Goal: Obtain resource: Obtain resource

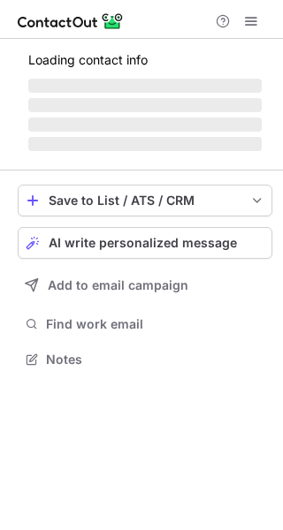
scroll to position [386, 283]
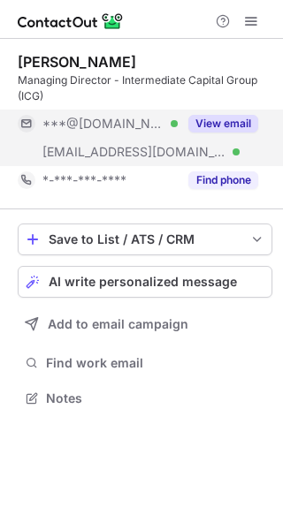
click at [228, 122] on button "View email" at bounding box center [223, 124] width 70 height 18
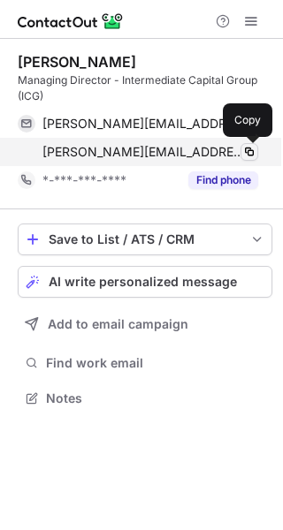
click at [248, 151] on span at bounding box center [249, 152] width 14 height 14
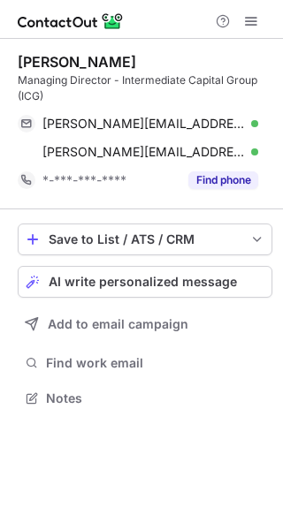
scroll to position [386, 283]
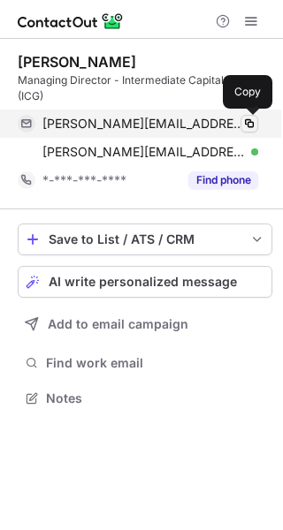
click at [252, 121] on span at bounding box center [249, 124] width 14 height 14
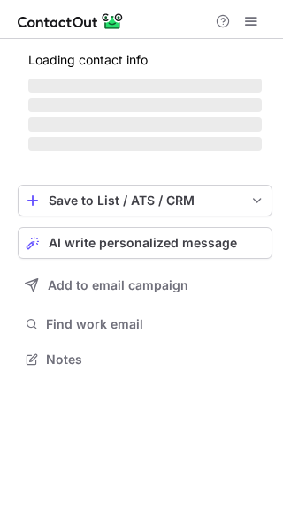
scroll to position [358, 283]
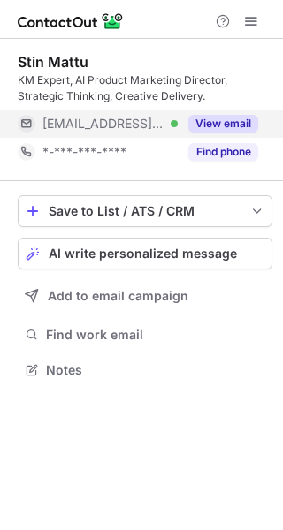
click at [230, 117] on button "View email" at bounding box center [223, 124] width 70 height 18
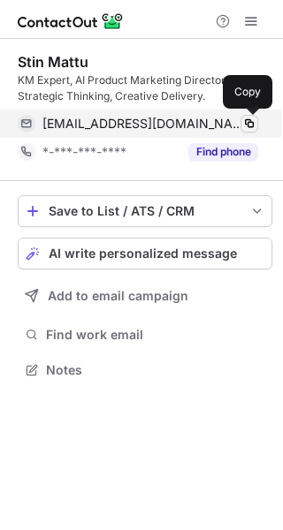
click at [247, 124] on span at bounding box center [249, 124] width 14 height 14
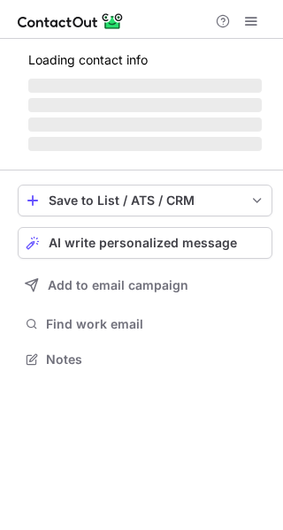
scroll to position [342, 283]
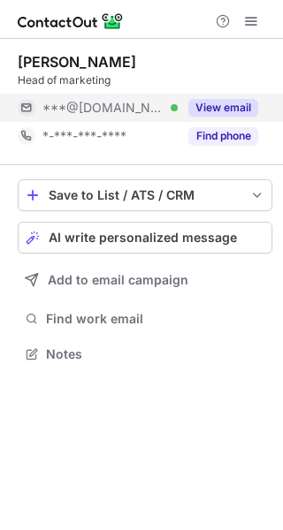
click at [227, 103] on button "View email" at bounding box center [223, 108] width 70 height 18
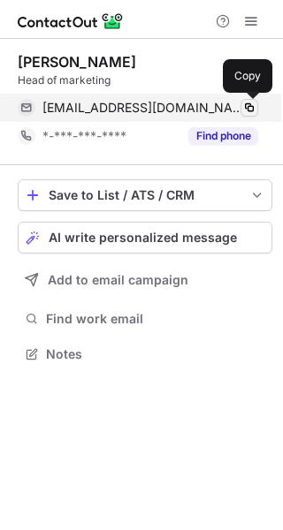
click at [249, 107] on span at bounding box center [249, 108] width 14 height 14
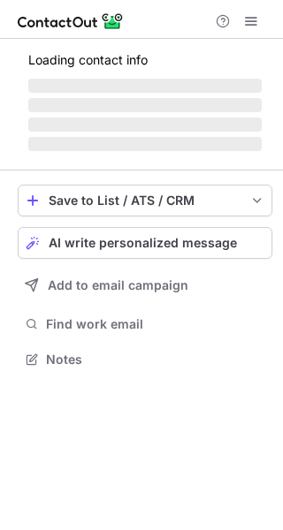
scroll to position [398, 283]
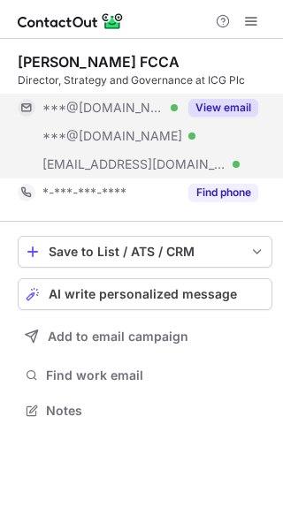
click at [214, 104] on button "View email" at bounding box center [223, 108] width 70 height 18
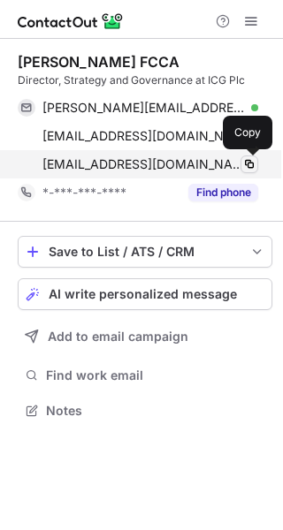
click at [246, 163] on span at bounding box center [249, 164] width 14 height 14
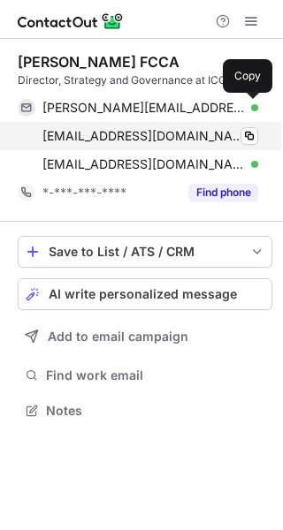
scroll to position [398, 283]
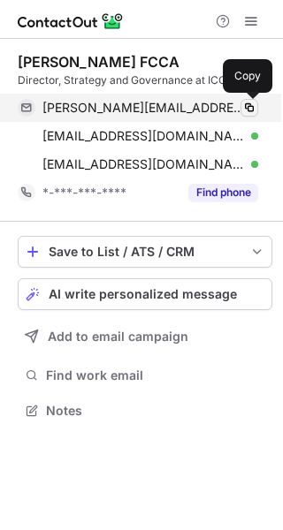
click at [253, 109] on span at bounding box center [249, 108] width 14 height 14
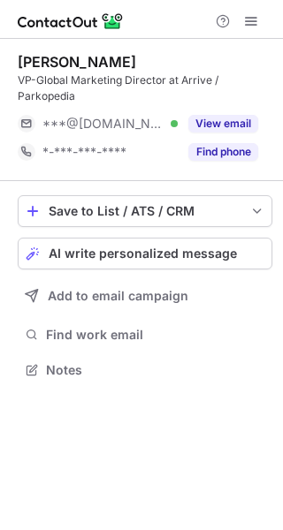
scroll to position [358, 283]
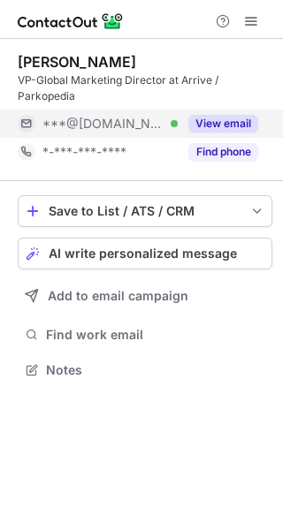
click at [248, 124] on button "View email" at bounding box center [223, 124] width 70 height 18
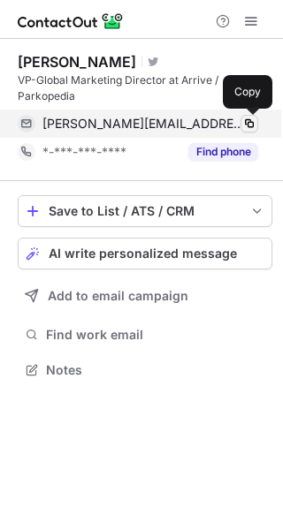
click at [247, 123] on span at bounding box center [249, 124] width 14 height 14
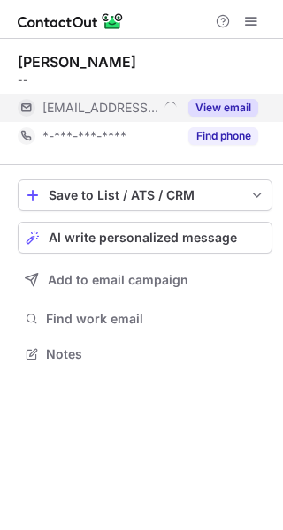
scroll to position [342, 283]
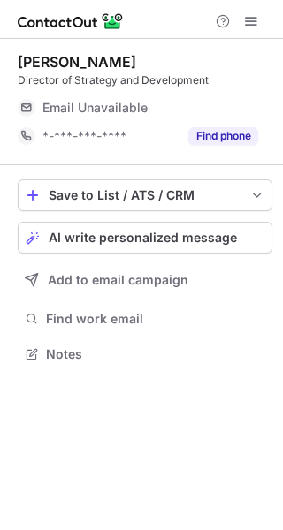
scroll to position [342, 283]
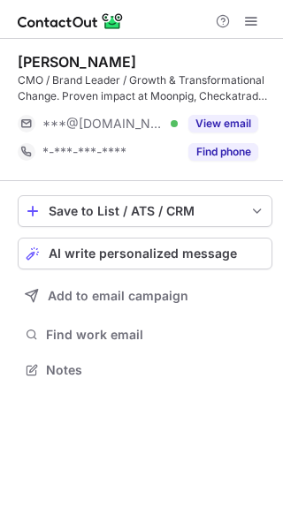
scroll to position [358, 283]
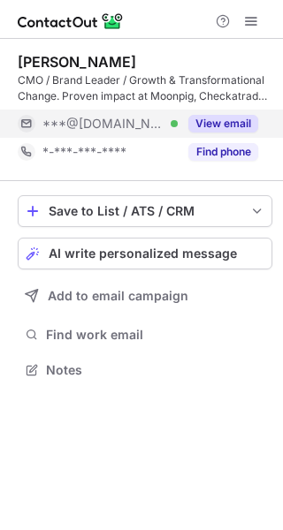
click at [232, 124] on button "View email" at bounding box center [223, 124] width 70 height 18
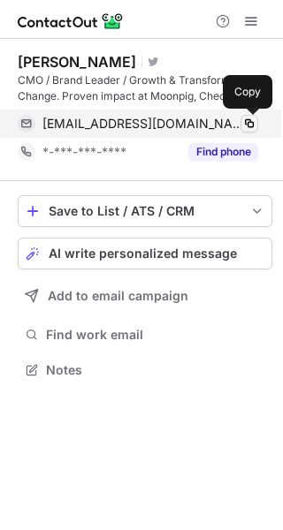
click at [251, 122] on span at bounding box center [249, 124] width 14 height 14
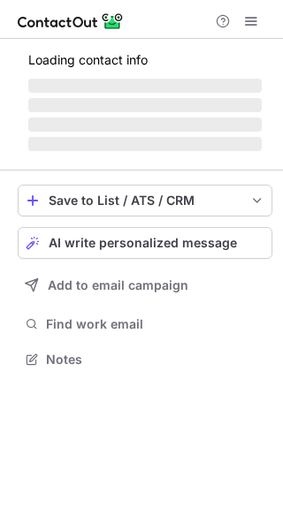
scroll to position [358, 283]
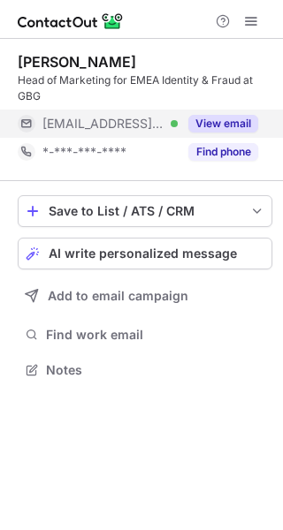
click at [222, 124] on button "View email" at bounding box center [223, 124] width 70 height 18
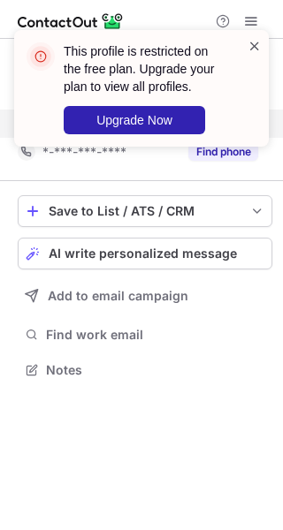
click at [253, 50] on span at bounding box center [254, 46] width 14 height 18
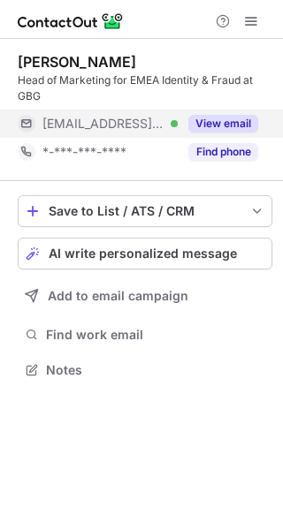
click at [252, 19] on div "This profile is restricted on the free plan. Upgrade your plan to view all prof…" at bounding box center [141, 95] width 283 height 166
click at [252, 19] on div "This profile is restricted on the free plan. Upgrade your plan to view all prof…" at bounding box center [141, 29] width 283 height 35
click at [252, 19] on span at bounding box center [251, 21] width 14 height 14
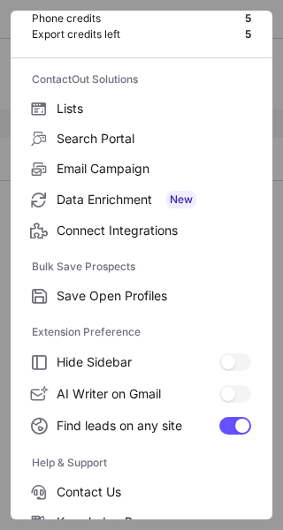
scroll to position [206, 0]
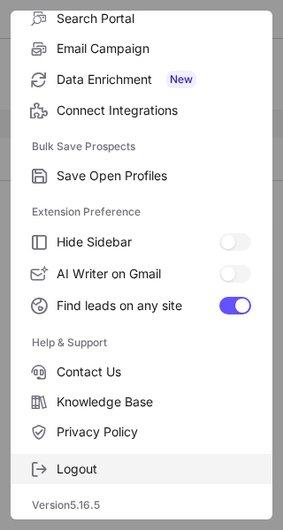
click at [161, 479] on label "Logout" at bounding box center [141, 469] width 261 height 30
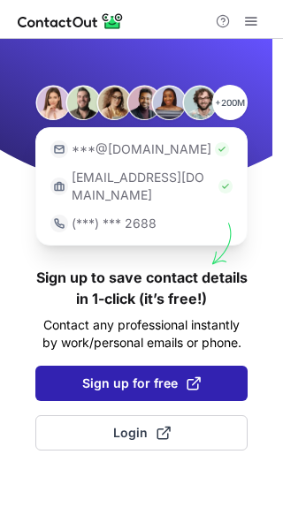
click at [177, 377] on button "Sign up for free" at bounding box center [141, 383] width 212 height 35
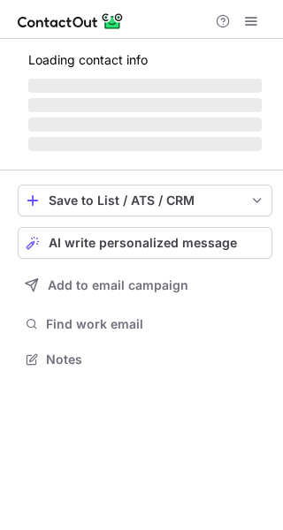
scroll to position [347, 283]
click at [250, 26] on span at bounding box center [251, 21] width 14 height 14
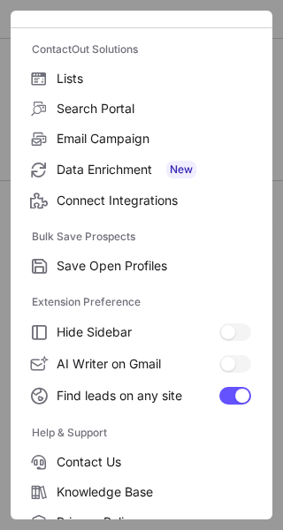
scroll to position [206, 0]
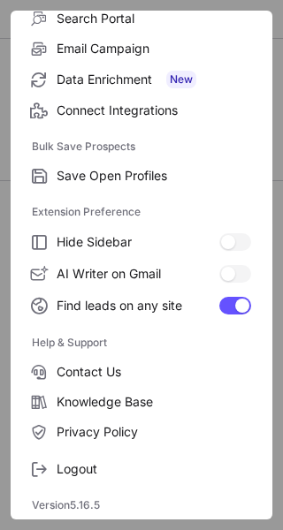
click at [187, 486] on div "Free Plan Email credits 87 Phone credits 5 Export credits left 5 ContactOut Sol…" at bounding box center [141, 265] width 261 height 509
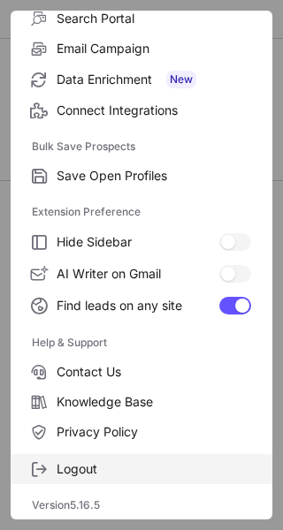
click at [185, 464] on span "Logout" at bounding box center [154, 469] width 194 height 16
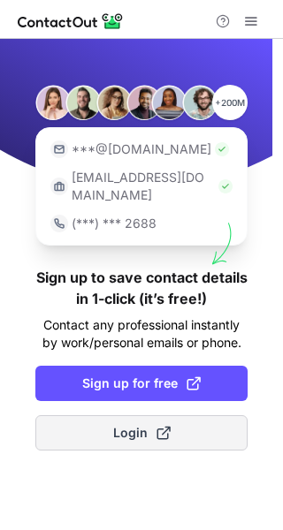
click at [181, 418] on button "Login" at bounding box center [141, 432] width 212 height 35
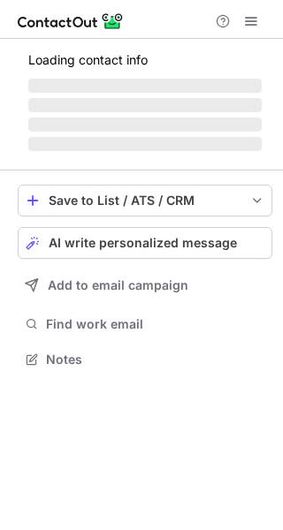
scroll to position [358, 283]
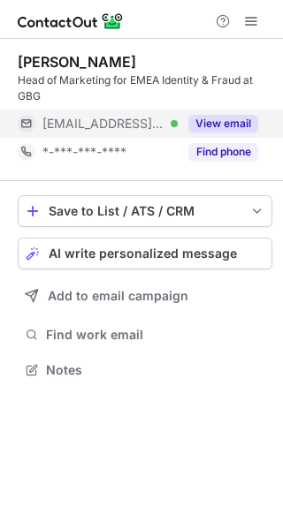
click at [220, 112] on div "View email" at bounding box center [217, 123] width 80 height 28
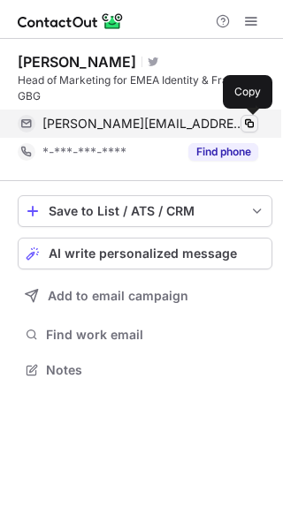
click at [253, 122] on span at bounding box center [249, 124] width 14 height 14
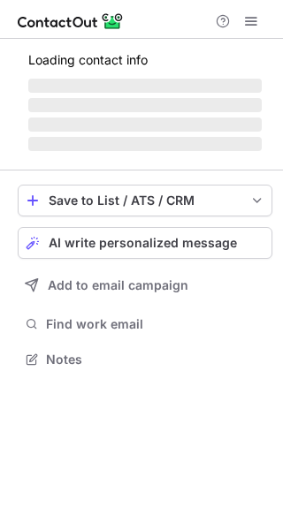
scroll to position [386, 283]
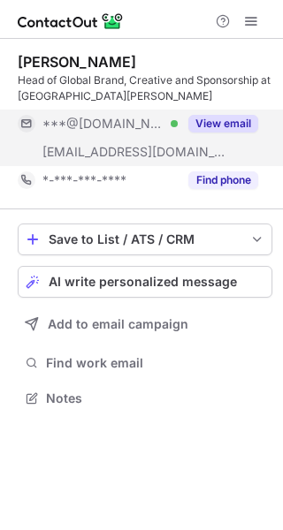
click at [230, 117] on button "View email" at bounding box center [223, 124] width 70 height 18
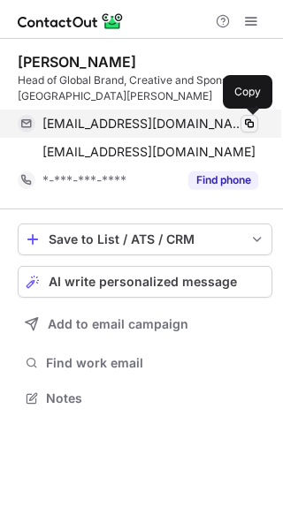
click at [252, 122] on span at bounding box center [249, 124] width 14 height 14
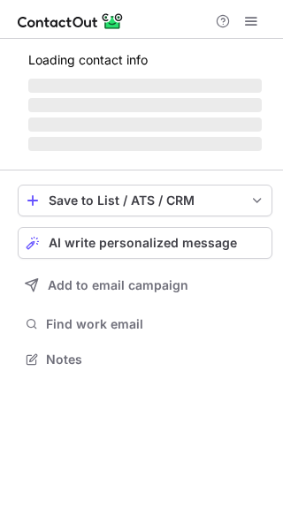
scroll to position [326, 283]
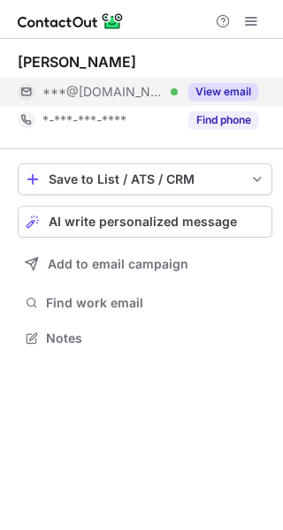
click at [223, 91] on button "View email" at bounding box center [223, 92] width 70 height 18
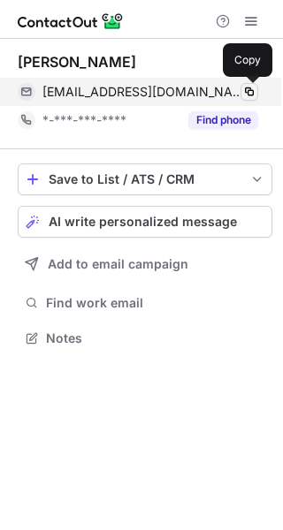
click at [251, 94] on span at bounding box center [249, 92] width 14 height 14
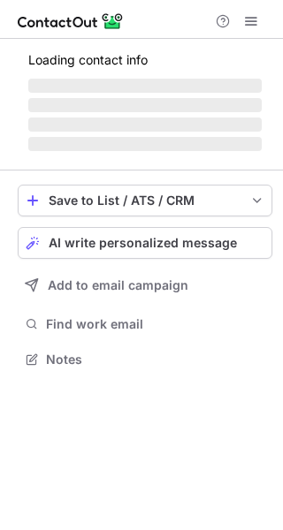
scroll to position [386, 283]
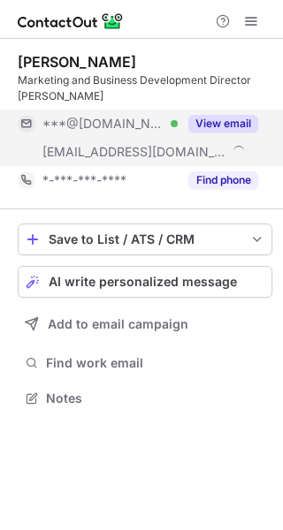
click at [219, 119] on button "View email" at bounding box center [223, 124] width 70 height 18
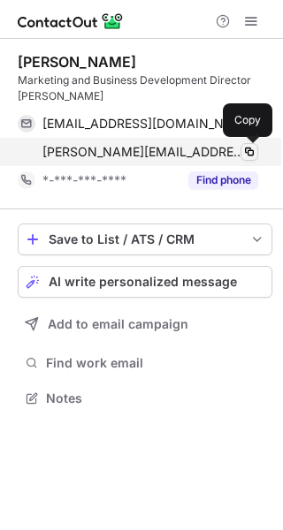
click at [250, 150] on span at bounding box center [249, 152] width 14 height 14
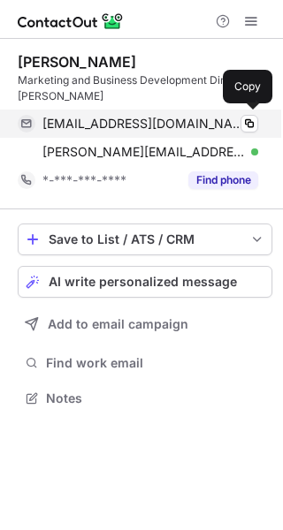
scroll to position [386, 283]
click at [250, 120] on span at bounding box center [249, 124] width 14 height 14
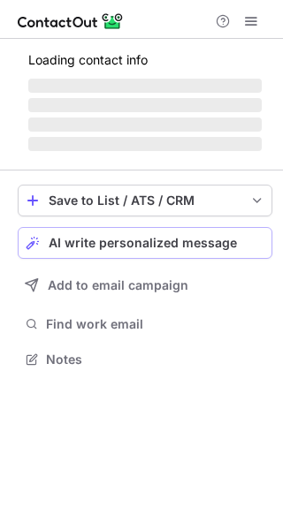
scroll to position [398, 283]
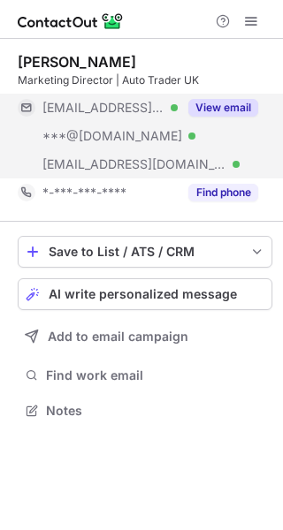
click at [226, 107] on button "View email" at bounding box center [223, 108] width 70 height 18
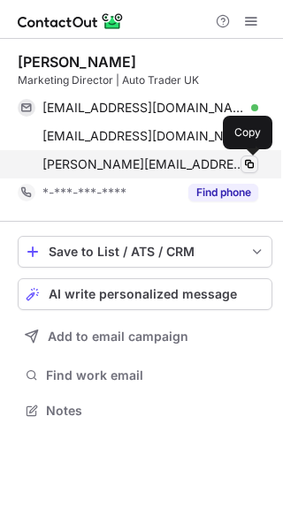
click at [247, 161] on span at bounding box center [249, 164] width 14 height 14
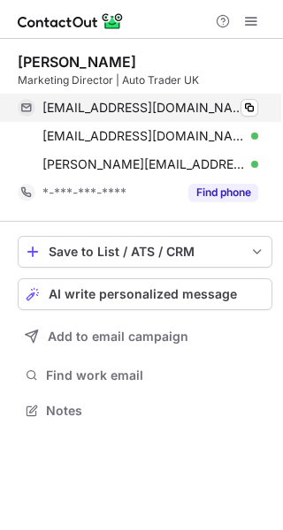
scroll to position [398, 283]
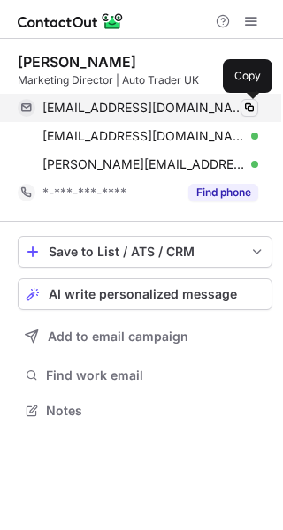
click at [252, 108] on span at bounding box center [249, 108] width 14 height 14
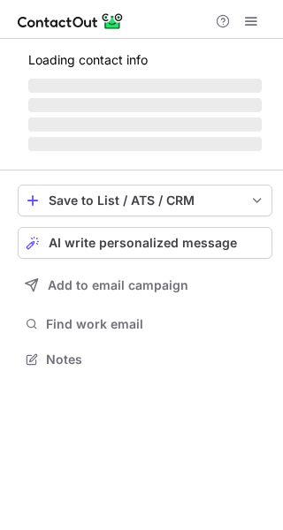
scroll to position [370, 283]
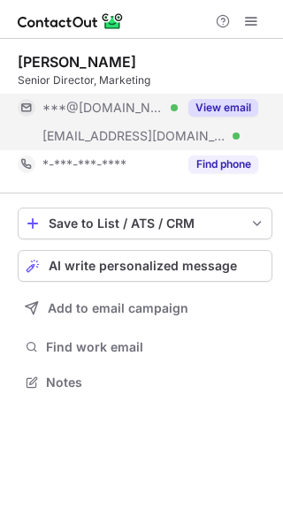
click at [221, 99] on button "View email" at bounding box center [223, 108] width 70 height 18
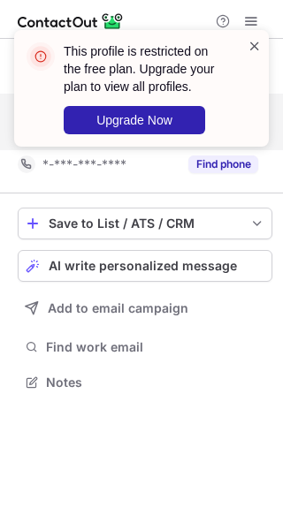
click at [252, 45] on span at bounding box center [254, 46] width 14 height 18
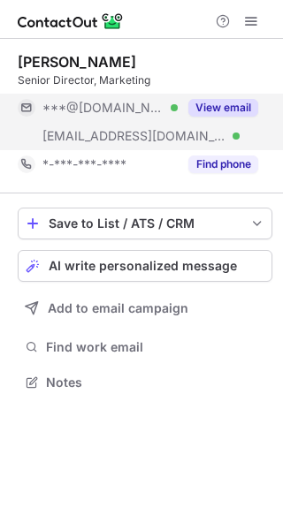
click at [252, 23] on div "This profile is restricted on the free plan. Upgrade your plan to view all prof…" at bounding box center [141, 95] width 283 height 166
click at [252, 23] on div "This profile is restricted on the free plan. Upgrade your plan to view all prof…" at bounding box center [141, 29] width 283 height 35
click at [252, 23] on span at bounding box center [251, 21] width 14 height 14
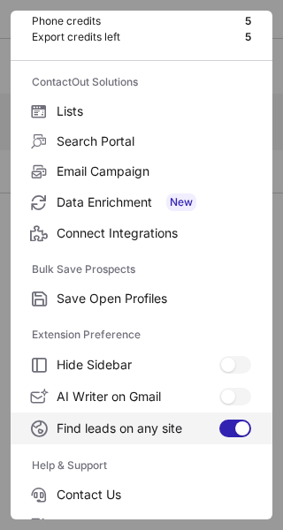
scroll to position [206, 0]
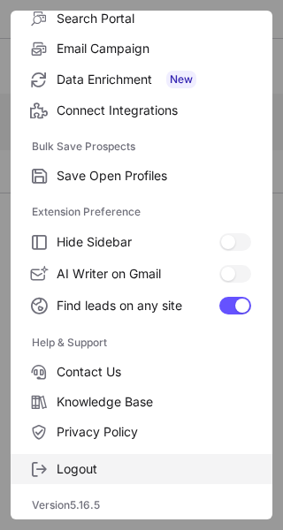
click at [172, 469] on span "Logout" at bounding box center [154, 469] width 194 height 16
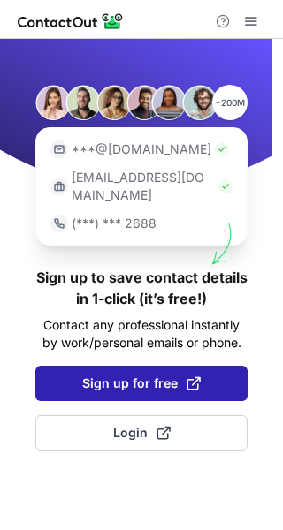
click at [173, 374] on span "Sign up for free" at bounding box center [141, 383] width 118 height 18
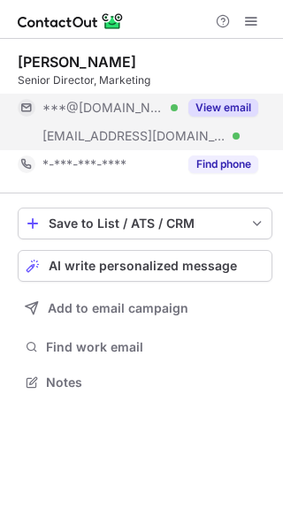
scroll to position [370, 283]
click at [227, 109] on button "View email" at bounding box center [223, 108] width 70 height 18
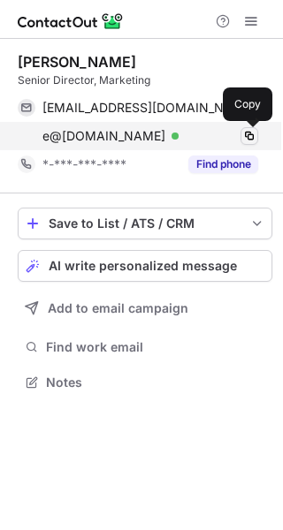
click at [247, 135] on span at bounding box center [249, 136] width 14 height 14
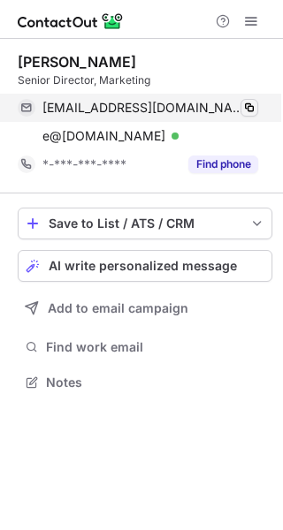
scroll to position [370, 283]
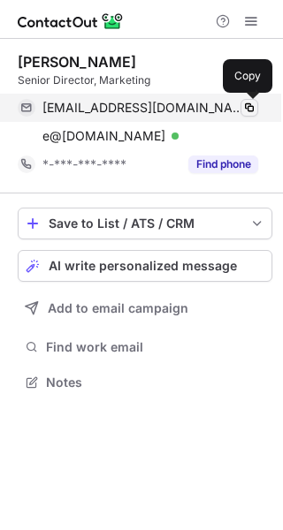
click at [250, 105] on span at bounding box center [249, 108] width 14 height 14
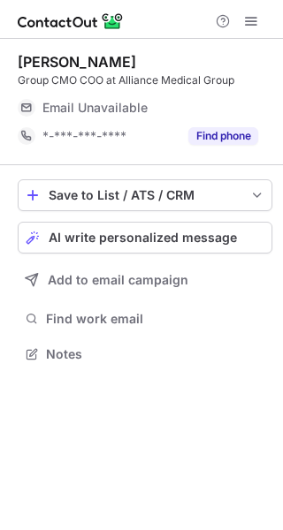
scroll to position [342, 283]
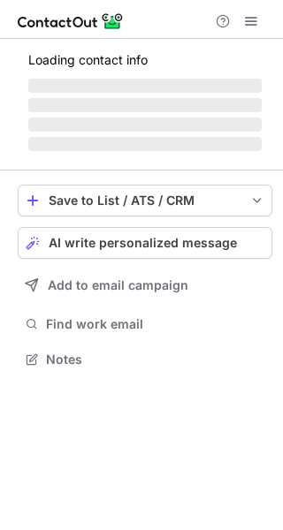
scroll to position [342, 283]
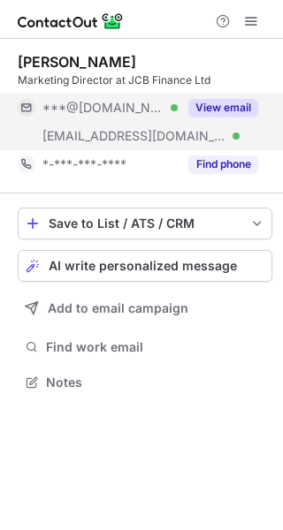
click at [224, 107] on button "View email" at bounding box center [223, 108] width 70 height 18
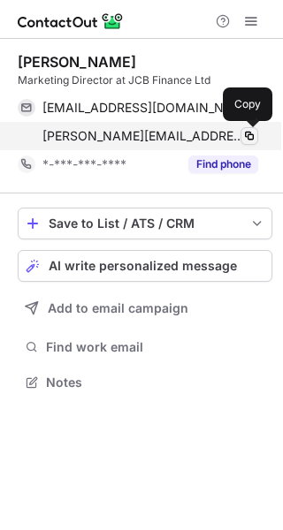
click at [251, 135] on span at bounding box center [249, 136] width 14 height 14
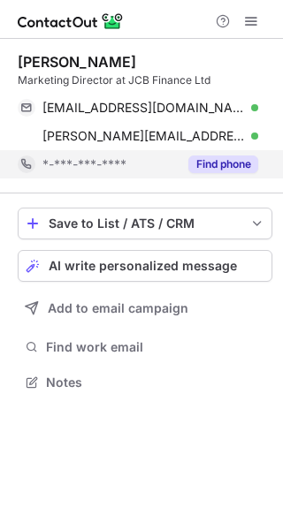
scroll to position [370, 283]
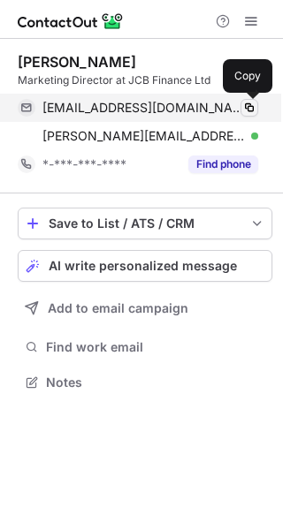
click at [248, 107] on span at bounding box center [249, 108] width 14 height 14
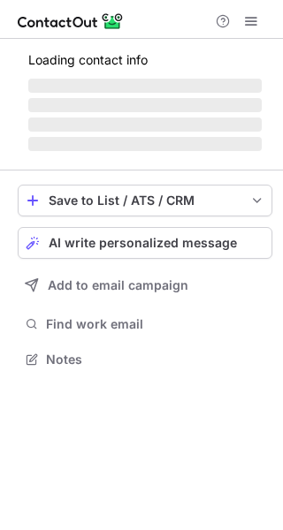
scroll to position [386, 283]
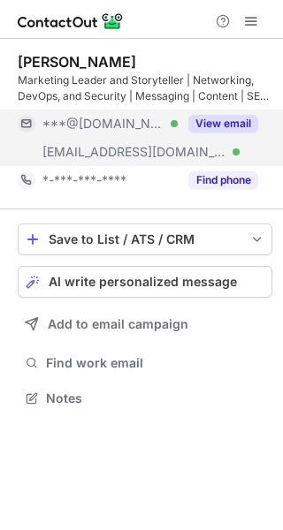
click at [216, 124] on button "View email" at bounding box center [223, 124] width 70 height 18
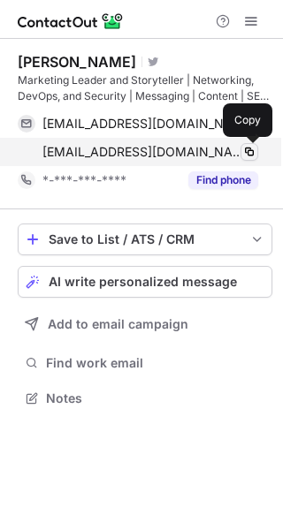
click at [250, 149] on span at bounding box center [249, 152] width 14 height 14
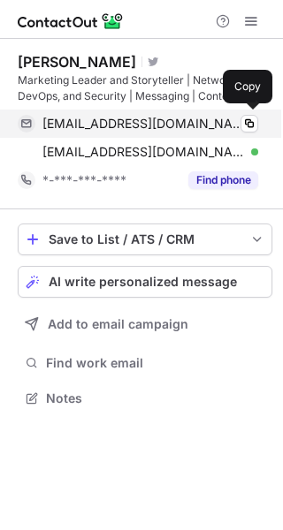
scroll to position [386, 283]
click at [250, 123] on span at bounding box center [249, 124] width 14 height 14
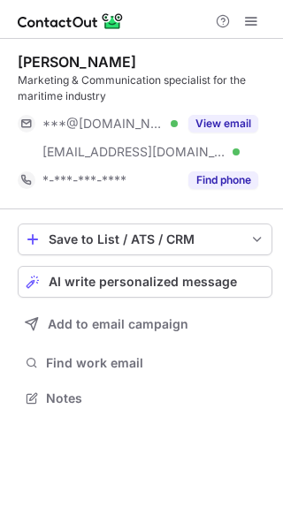
scroll to position [386, 283]
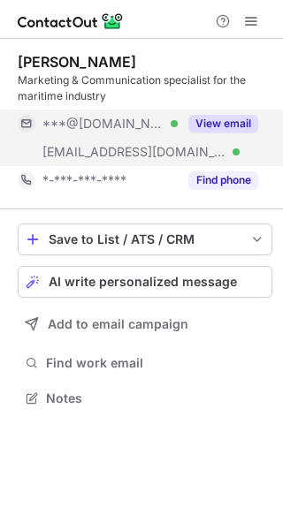
click at [218, 124] on button "View email" at bounding box center [223, 124] width 70 height 18
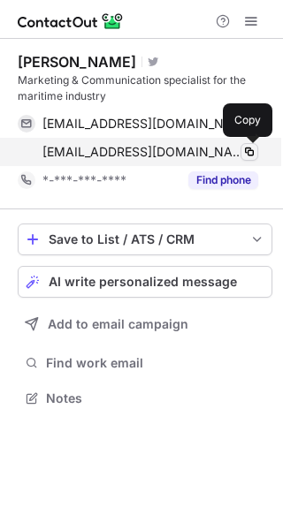
click at [248, 150] on span at bounding box center [249, 152] width 14 height 14
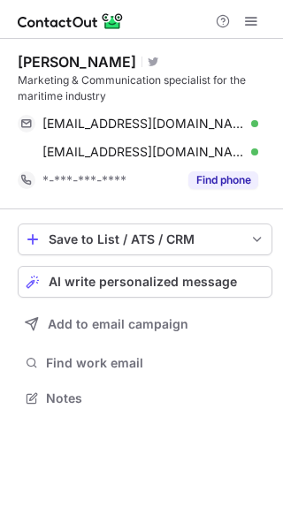
scroll to position [386, 283]
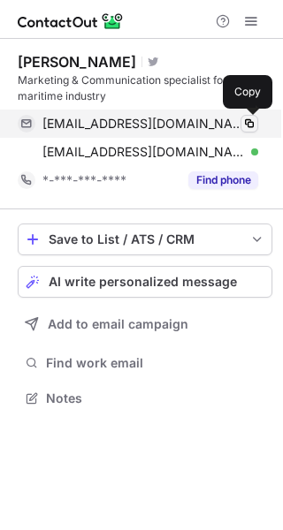
click at [247, 124] on span at bounding box center [249, 124] width 14 height 14
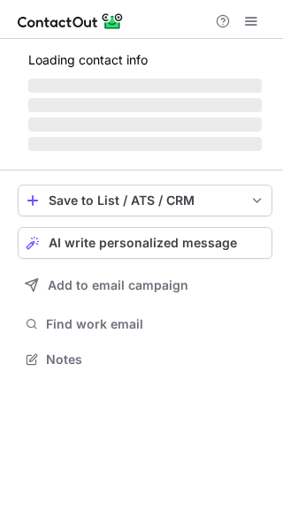
scroll to position [342, 283]
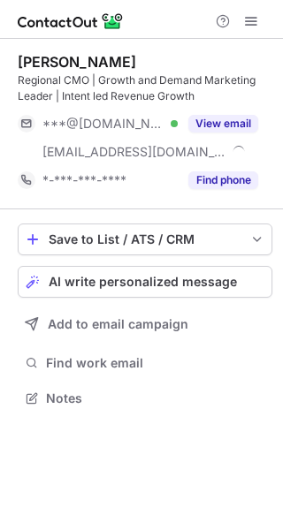
scroll to position [386, 283]
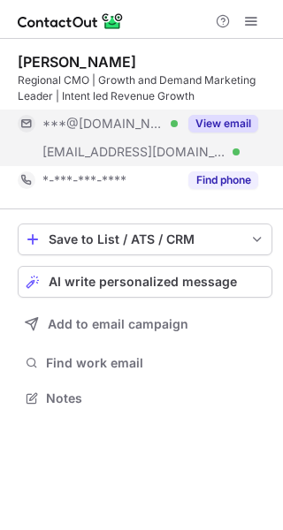
click at [222, 120] on button "View email" at bounding box center [223, 124] width 70 height 18
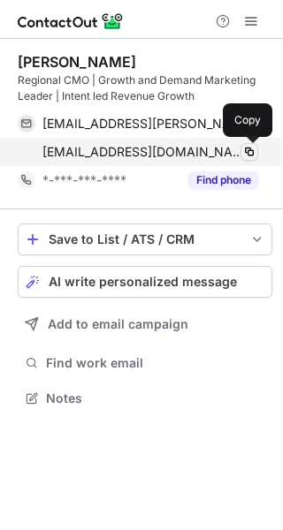
click at [249, 150] on span at bounding box center [249, 152] width 14 height 14
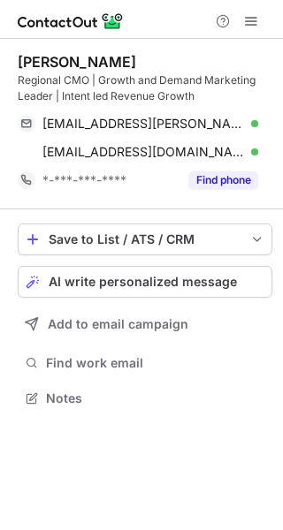
scroll to position [386, 283]
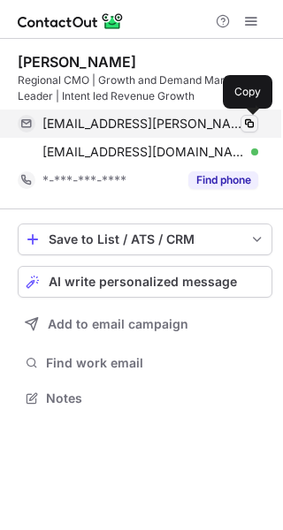
click at [247, 122] on span at bounding box center [249, 124] width 14 height 14
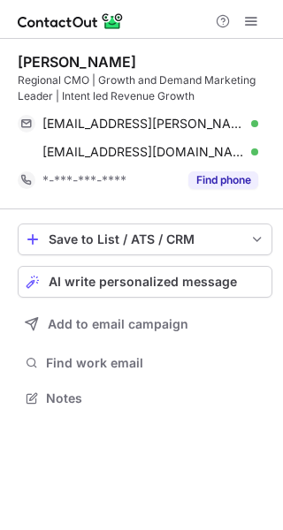
scroll to position [386, 283]
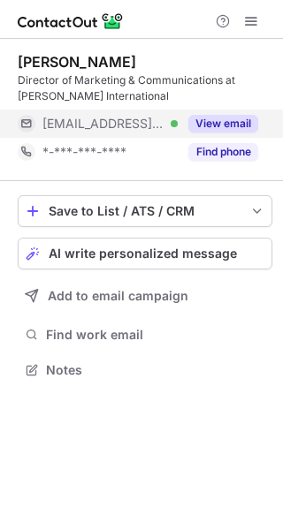
scroll to position [358, 283]
click at [245, 116] on button "View email" at bounding box center [223, 124] width 70 height 18
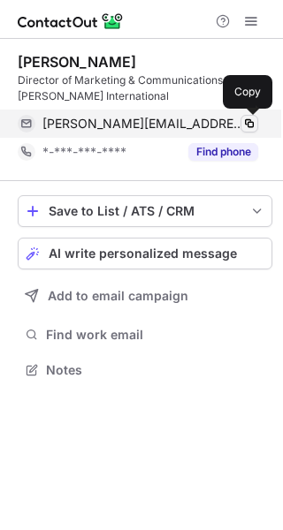
click at [252, 117] on span at bounding box center [249, 124] width 14 height 14
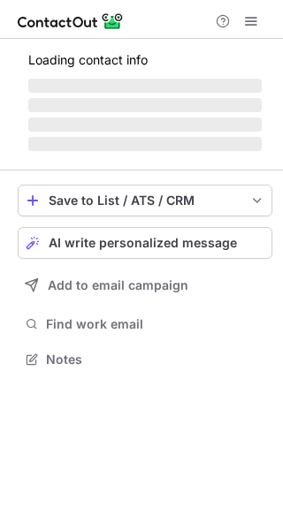
scroll to position [386, 283]
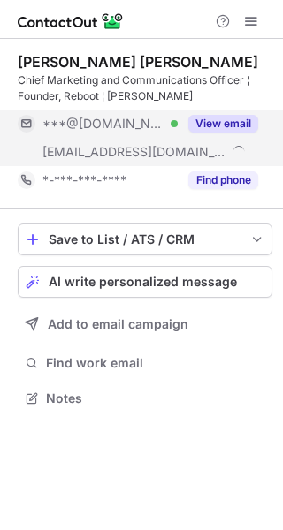
click at [211, 121] on button "View email" at bounding box center [223, 124] width 70 height 18
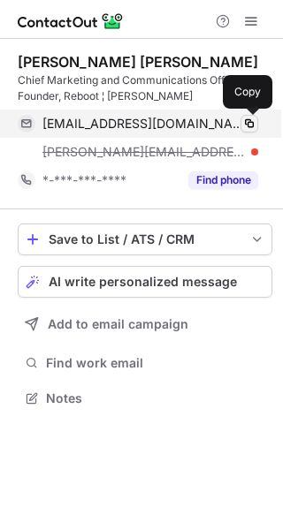
click at [250, 124] on span at bounding box center [249, 124] width 14 height 14
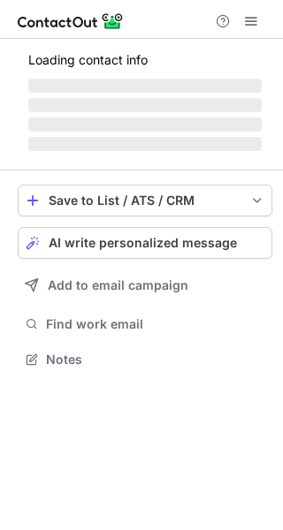
scroll to position [358, 283]
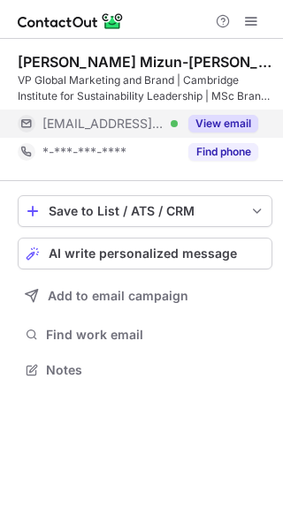
click at [229, 117] on button "View email" at bounding box center [223, 124] width 70 height 18
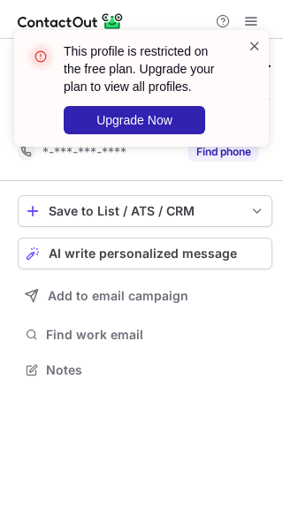
click at [254, 41] on span at bounding box center [254, 46] width 14 height 18
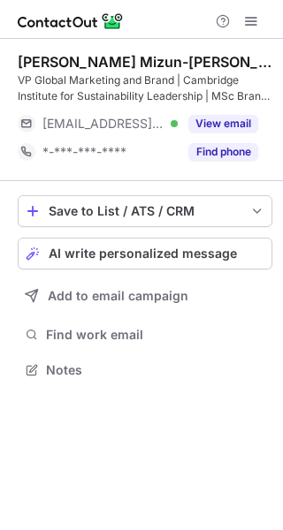
click at [246, 17] on div "This profile is restricted on the free plan. Upgrade your plan to view all prof…" at bounding box center [141, 95] width 283 height 166
click at [246, 17] on div "This profile is restricted on the free plan. Upgrade your plan to view all prof…" at bounding box center [141, 29] width 283 height 35
click at [246, 17] on span at bounding box center [251, 21] width 14 height 14
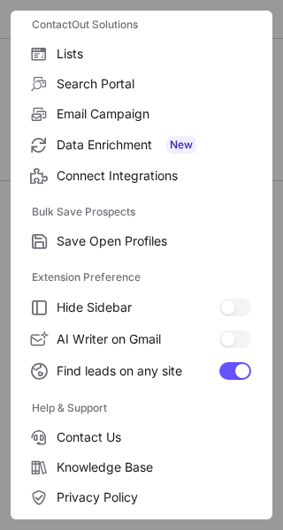
scroll to position [206, 0]
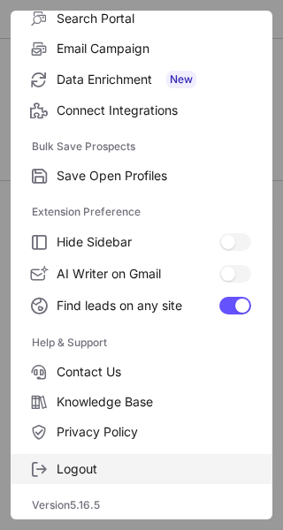
click at [102, 470] on span "Logout" at bounding box center [154, 469] width 194 height 16
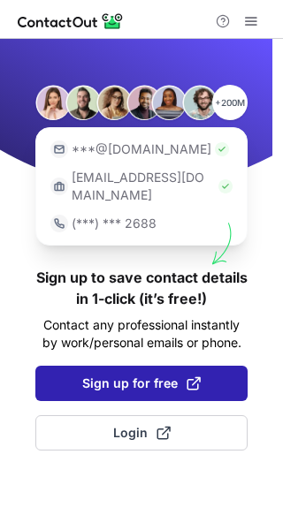
click at [147, 374] on span "Sign up for free" at bounding box center [141, 383] width 118 height 18
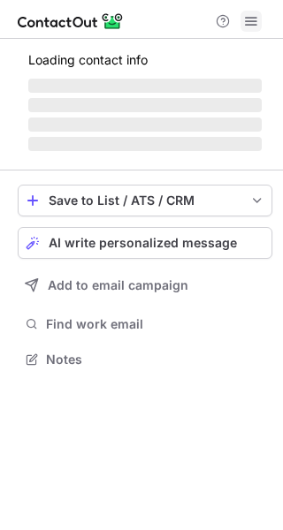
scroll to position [347, 283]
drag, startPoint x: 0, startPoint y: 0, endPoint x: 250, endPoint y: 25, distance: 251.1
click at [250, 25] on span at bounding box center [251, 21] width 14 height 14
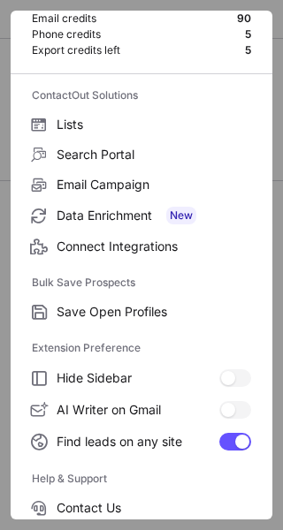
scroll to position [206, 0]
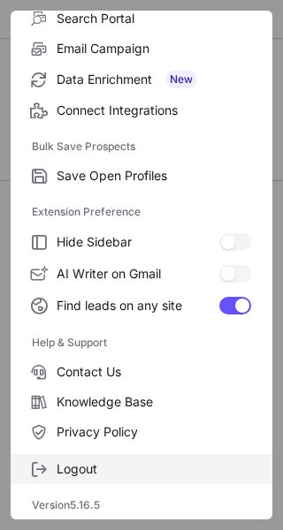
click at [155, 479] on label "Logout" at bounding box center [141, 469] width 261 height 30
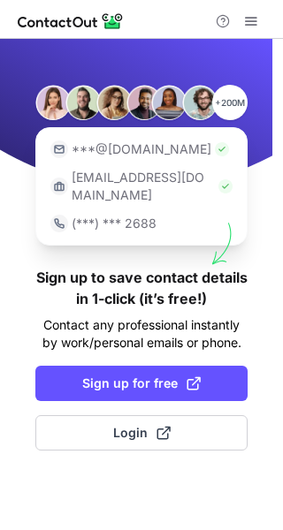
click at [170, 428] on button "Login" at bounding box center [141, 432] width 212 height 35
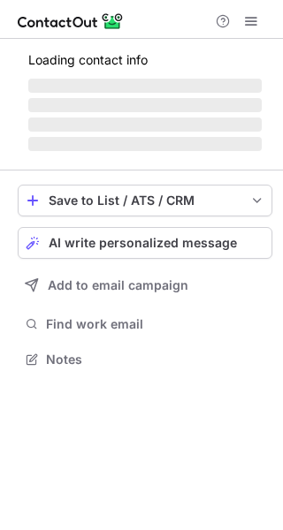
scroll to position [347, 283]
drag, startPoint x: 0, startPoint y: 0, endPoint x: 253, endPoint y: 26, distance: 254.7
click at [253, 26] on span at bounding box center [251, 21] width 14 height 14
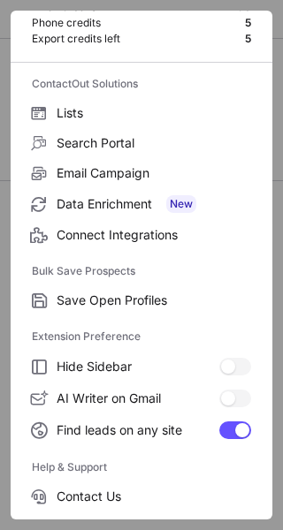
scroll to position [206, 0]
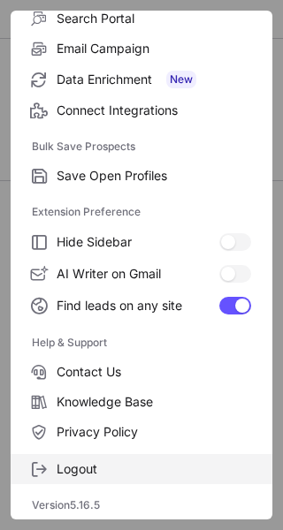
click at [162, 477] on label "Logout" at bounding box center [141, 469] width 261 height 30
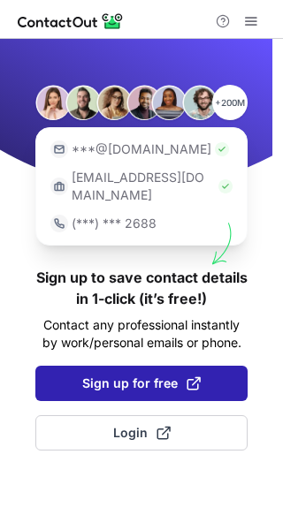
click at [169, 374] on span "Sign up for free" at bounding box center [141, 383] width 118 height 18
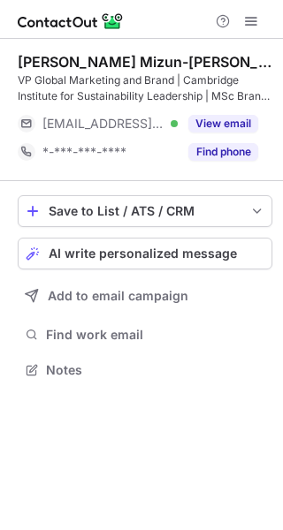
scroll to position [358, 283]
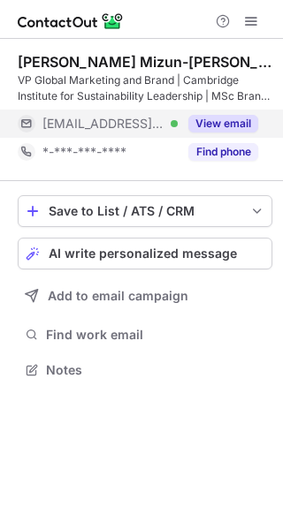
click at [237, 111] on div "View email" at bounding box center [217, 123] width 80 height 28
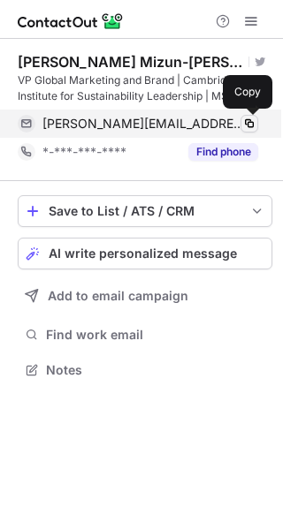
click at [248, 117] on span at bounding box center [249, 124] width 14 height 14
